Goal: Transaction & Acquisition: Purchase product/service

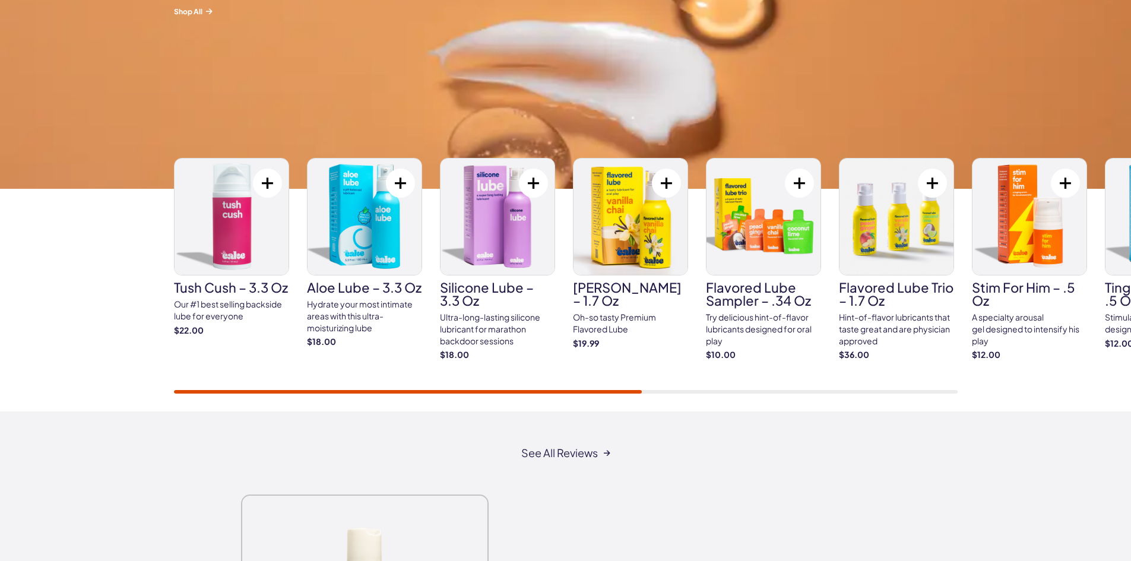
scroll to position [1884, 0]
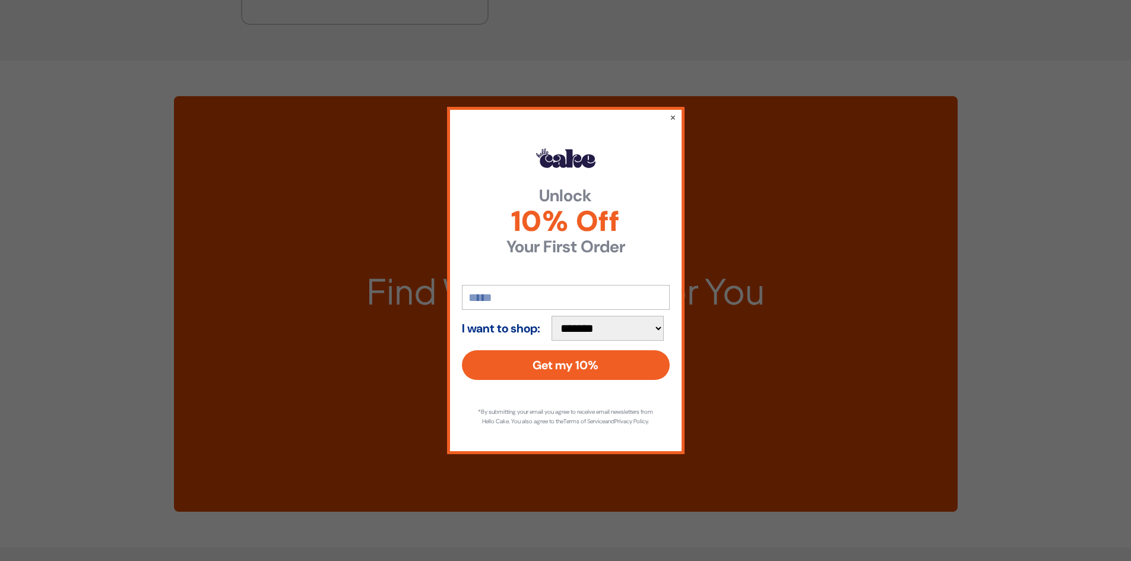
click at [703, 394] on div "**********" at bounding box center [565, 280] width 1131 height 561
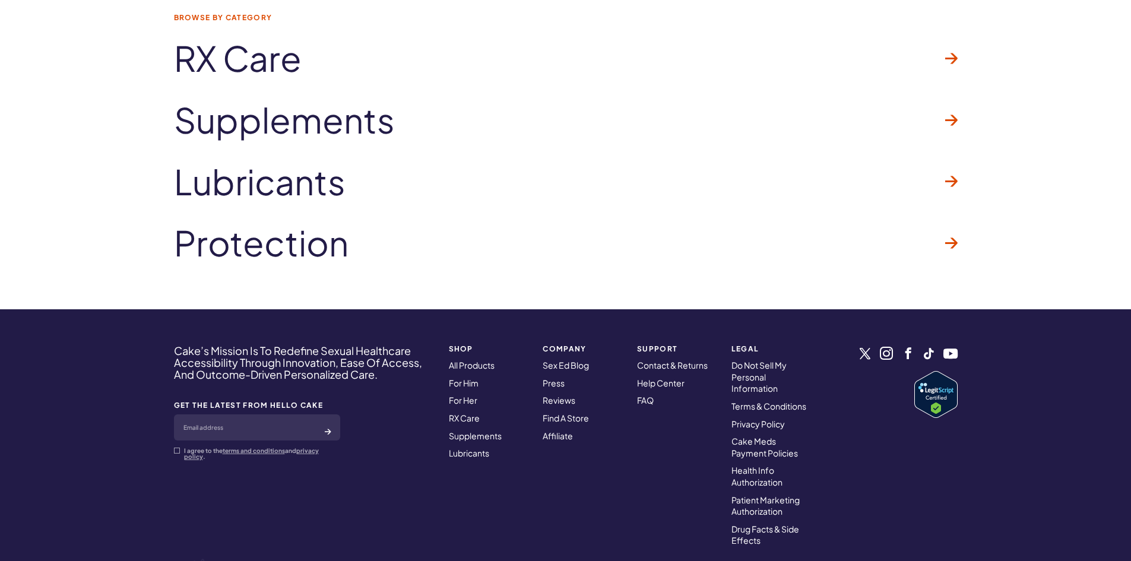
scroll to position [3577, 0]
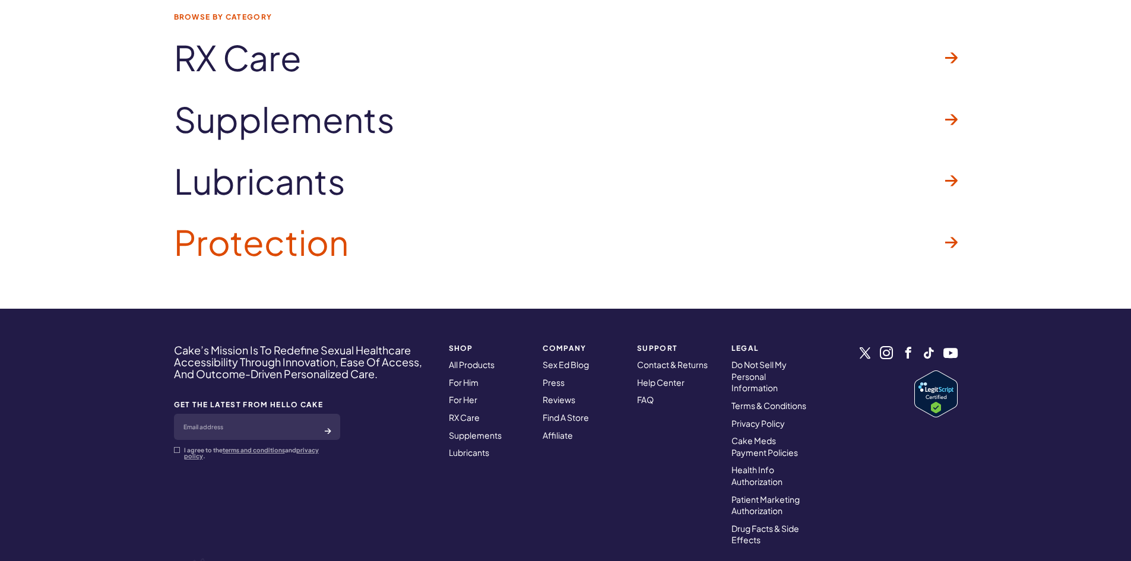
click at [300, 261] on span "Protection" at bounding box center [261, 242] width 174 height 38
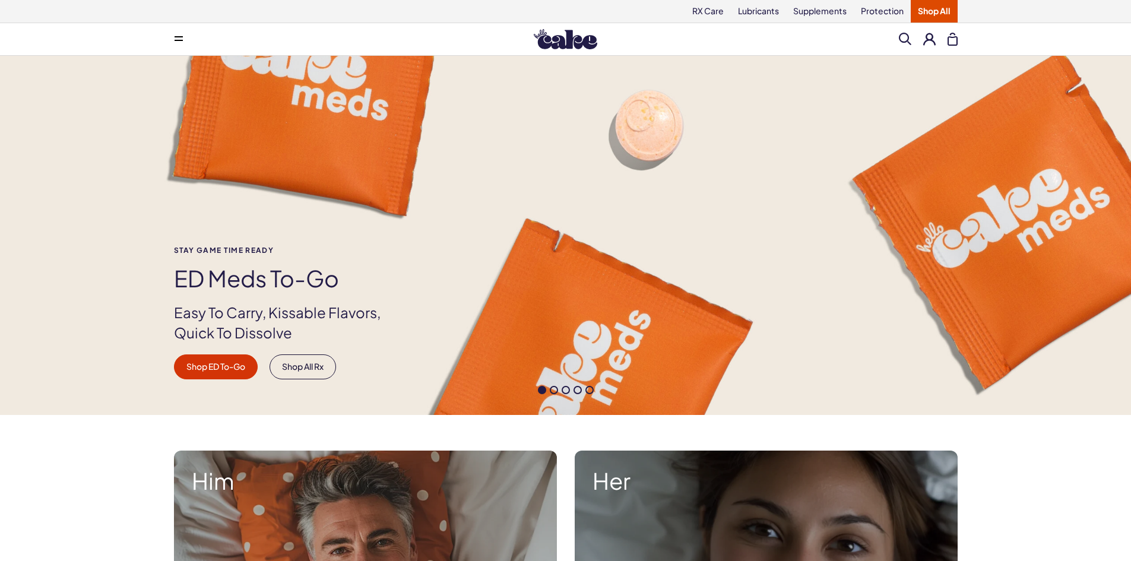
click at [163, 18] on div "RX Care Lubricants Supplements Protection Shop All" at bounding box center [565, 11] width 855 height 23
click at [173, 36] on button at bounding box center [179, 39] width 24 height 24
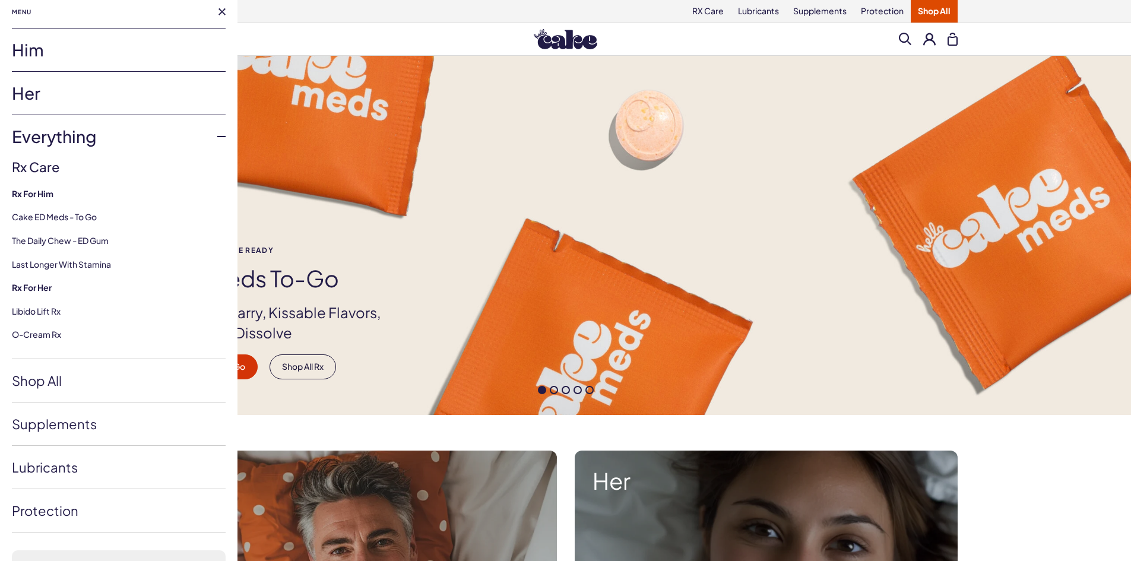
scroll to position [2, 0]
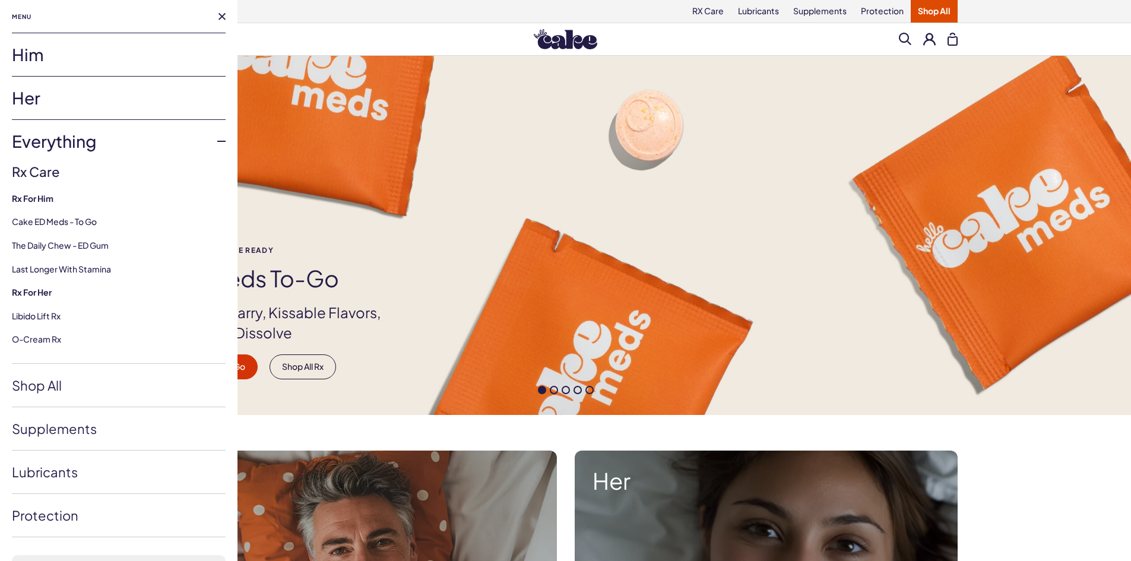
click at [50, 86] on link "Her" at bounding box center [119, 98] width 214 height 43
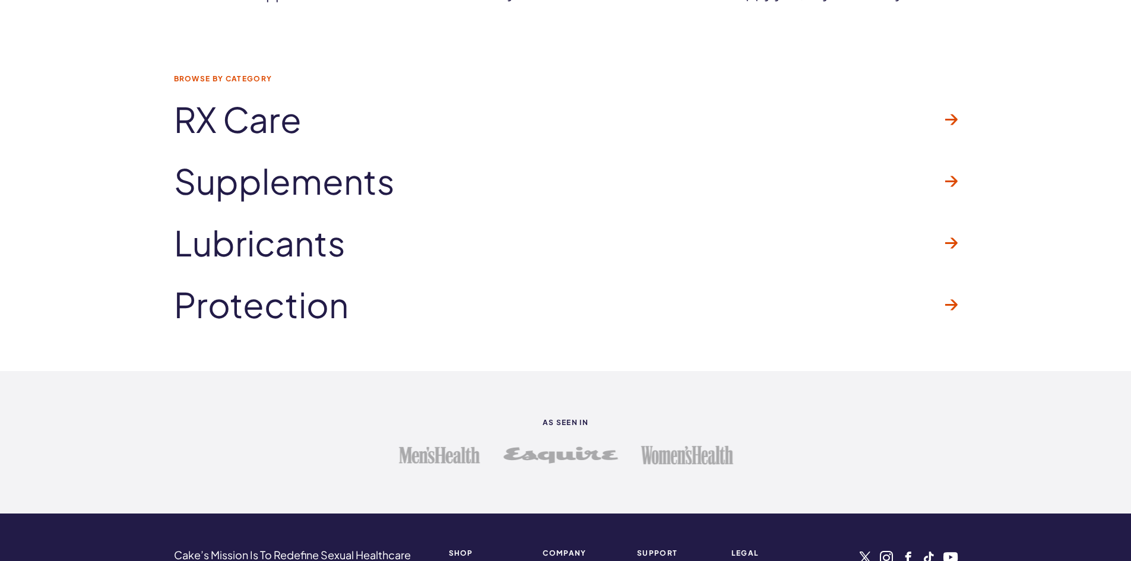
scroll to position [3013, 0]
